Goal: Task Accomplishment & Management: Manage account settings

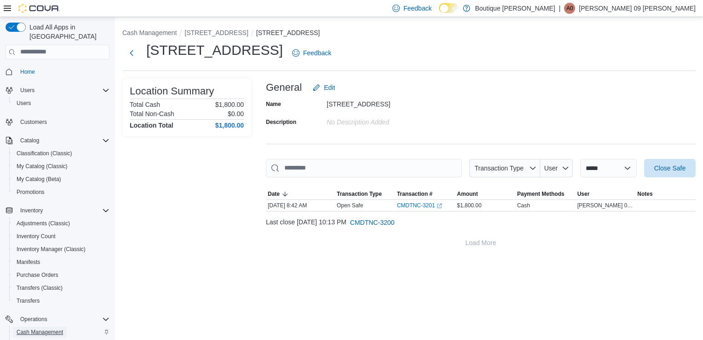
click at [53, 327] on span "Cash Management" at bounding box center [40, 331] width 46 height 11
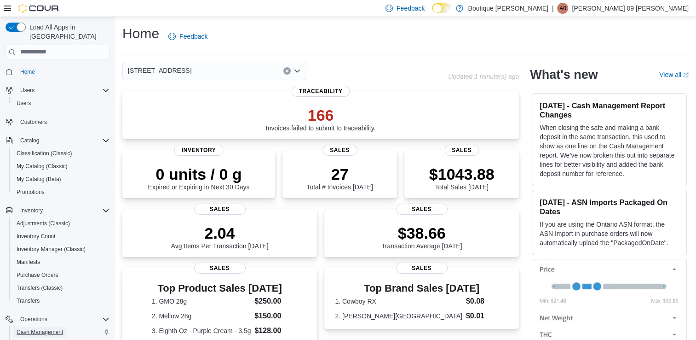
click at [48, 328] on span "Cash Management" at bounding box center [40, 331] width 46 height 7
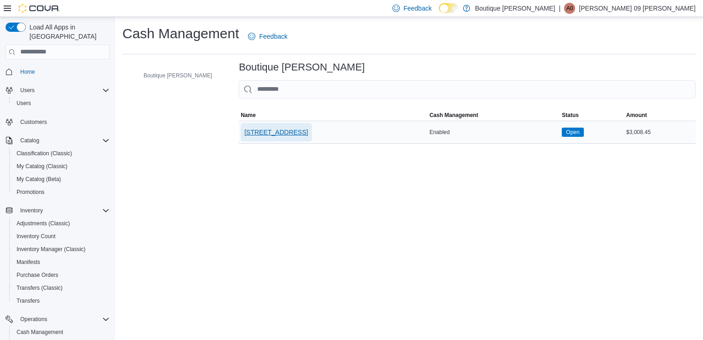
click at [249, 129] on span "[STREET_ADDRESS]" at bounding box center [276, 132] width 64 height 9
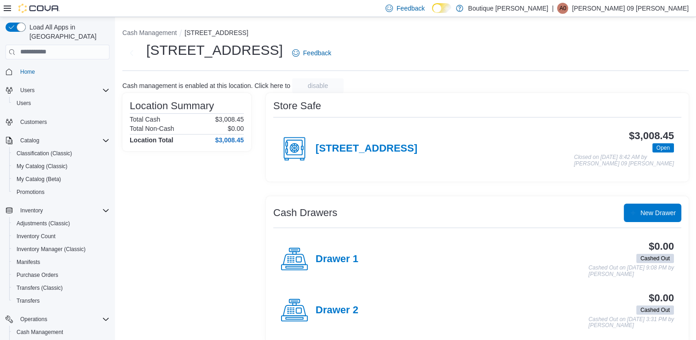
click at [299, 117] on hr at bounding box center [477, 117] width 408 height 0
click at [365, 153] on h4 "[STREET_ADDRESS]" at bounding box center [367, 149] width 102 height 12
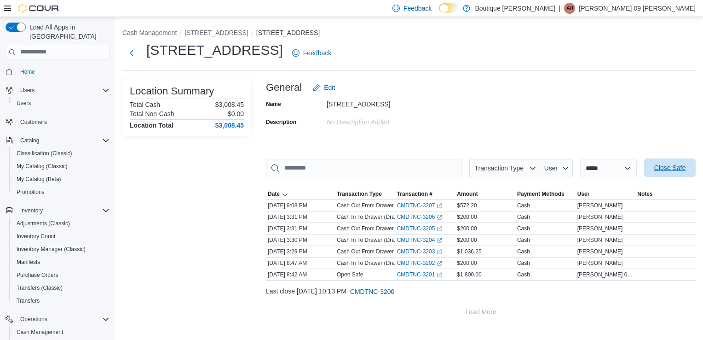
click at [676, 163] on span "Close Safe" at bounding box center [670, 167] width 41 height 18
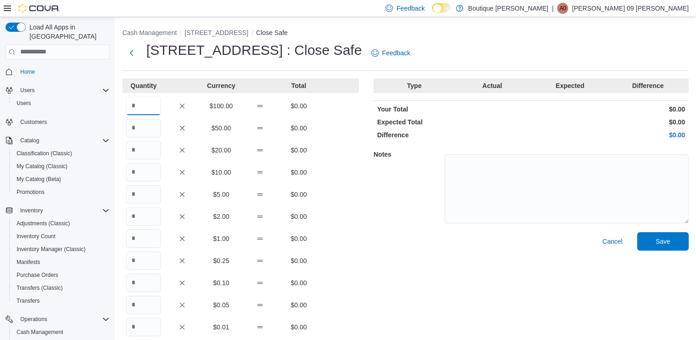
click at [146, 109] on input "Quantity" at bounding box center [143, 106] width 35 height 18
click at [144, 104] on input "Quantity" at bounding box center [143, 106] width 35 height 18
type input "*"
type input "**"
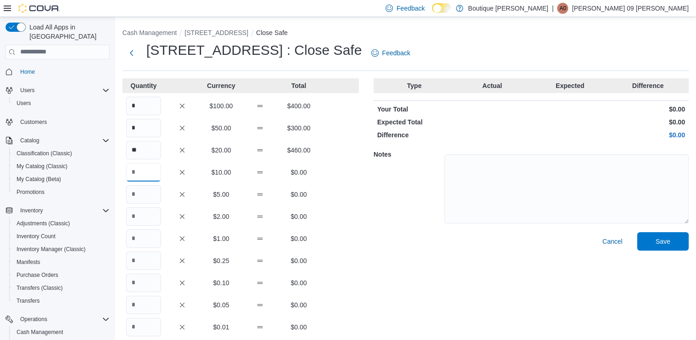
click at [140, 172] on input "Quantity" at bounding box center [143, 172] width 35 height 18
type input "*"
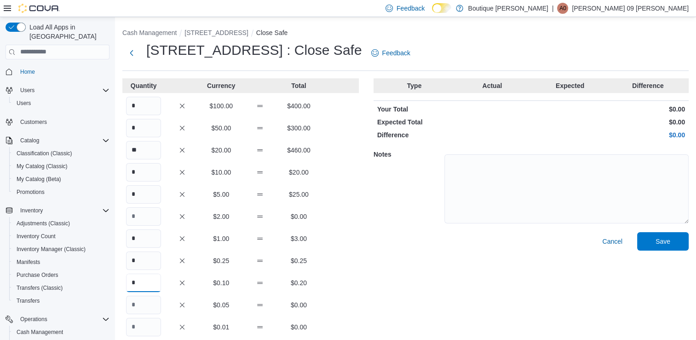
scroll to position [53, 0]
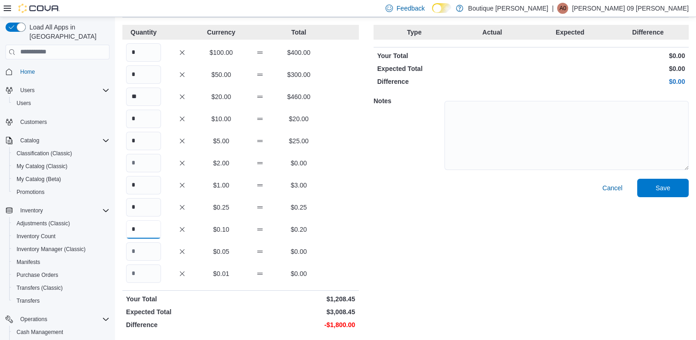
type input "*"
click at [437, 271] on div "Cancel Save" at bounding box center [531, 256] width 315 height 154
click at [133, 52] on input "*" at bounding box center [143, 52] width 35 height 18
type input "**"
click at [663, 187] on span "Save" at bounding box center [663, 187] width 15 height 9
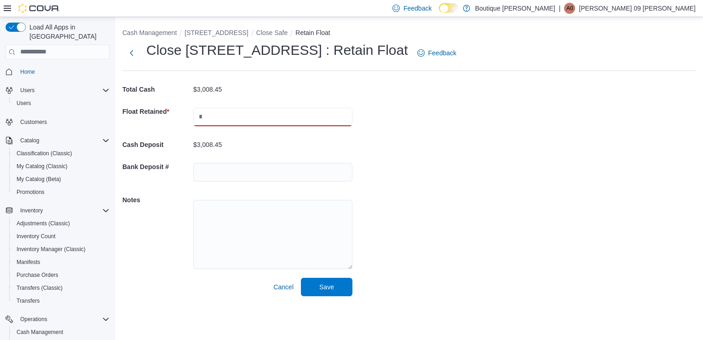
click at [254, 111] on input "text" at bounding box center [272, 117] width 159 height 18
type input "****"
click at [449, 220] on div "Cash Management 4701 Menaul Blvd NE Close Safe Retain Float Close 4701 Menaul B…" at bounding box center [409, 160] width 588 height 286
click at [289, 171] on input "text" at bounding box center [272, 172] width 159 height 18
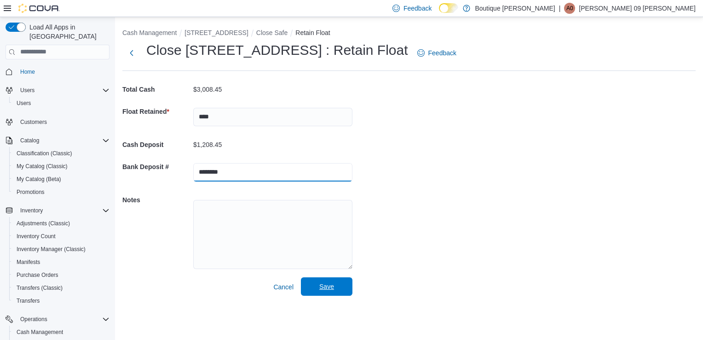
type input "********"
click at [324, 284] on span "Save" at bounding box center [326, 286] width 15 height 9
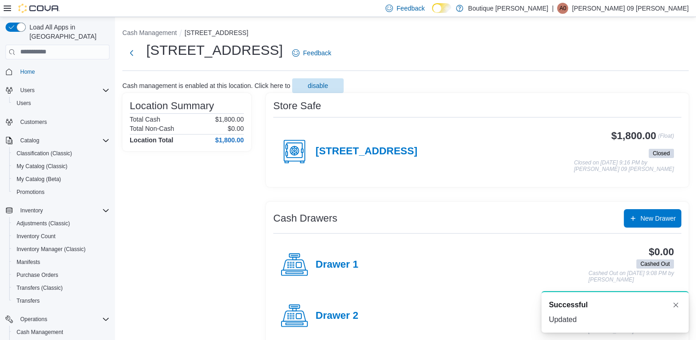
click at [215, 257] on div "Location Summary Total Cash $1,800.00 Total Non-Cash $0.00 Location Total $1,80…" at bounding box center [186, 221] width 129 height 256
